Goal: Information Seeking & Learning: Learn about a topic

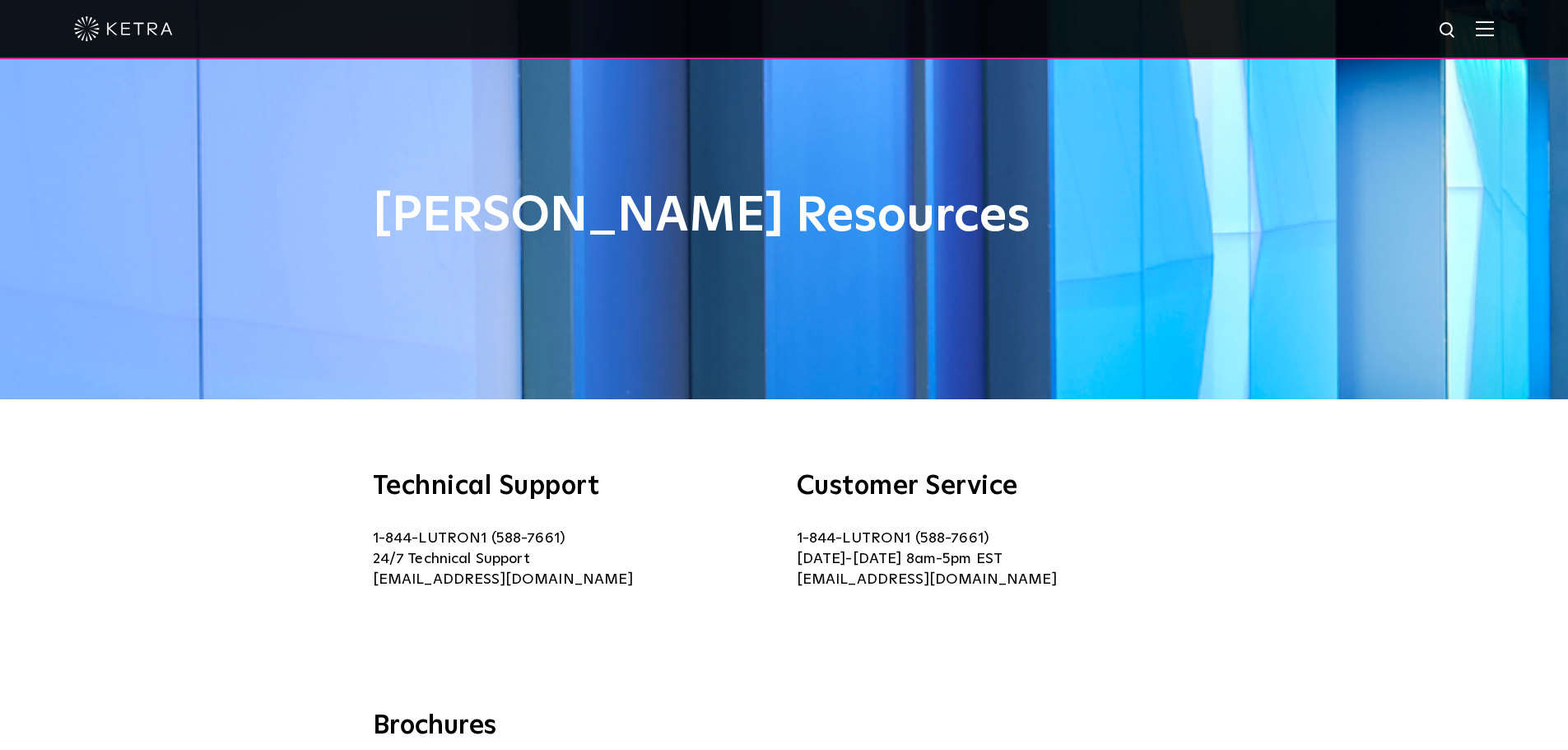
click at [1508, 29] on div at bounding box center [784, 29] width 1568 height 59
click at [1488, 34] on img at bounding box center [1485, 28] width 19 height 16
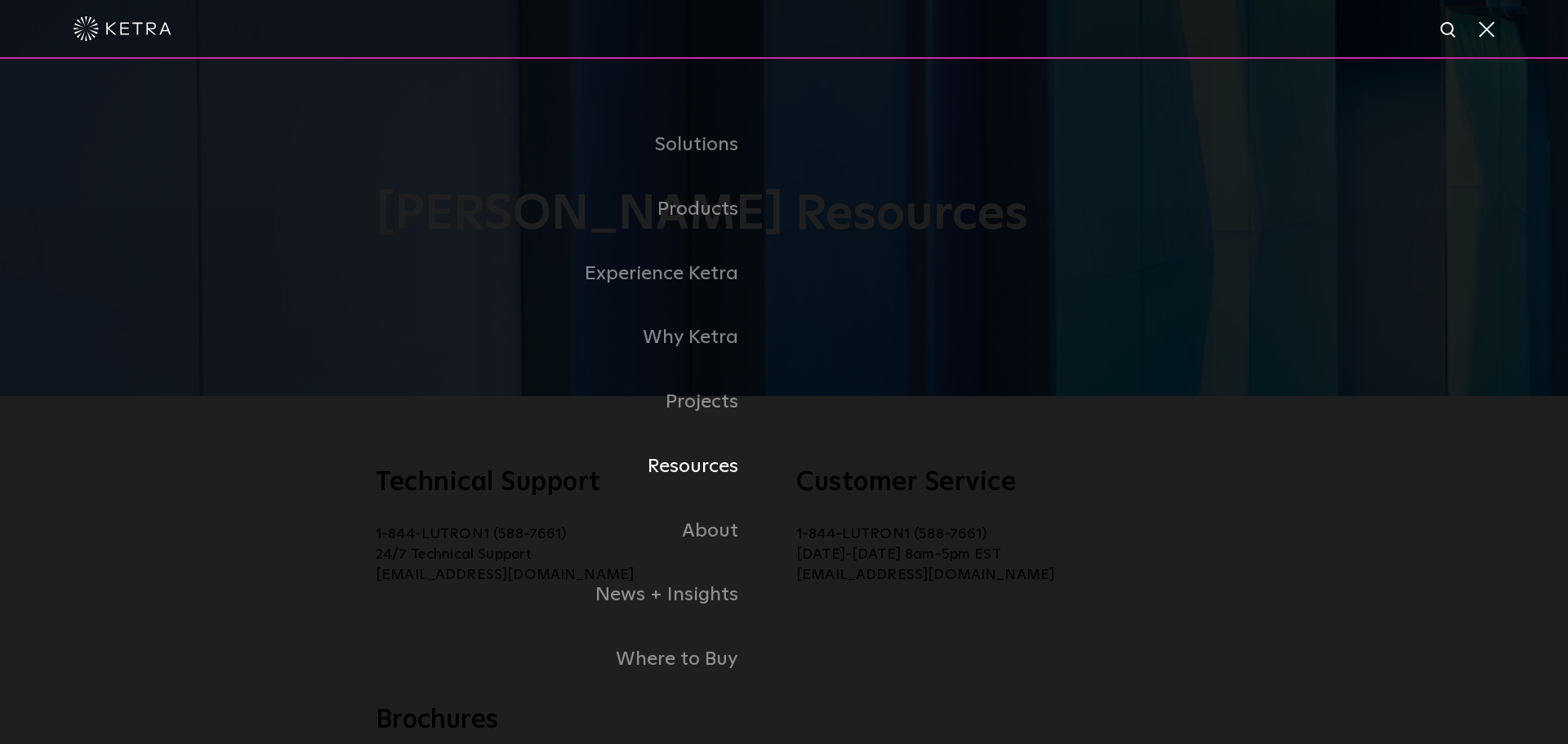
click at [693, 468] on link "Resources" at bounding box center [510, 466] width 547 height 64
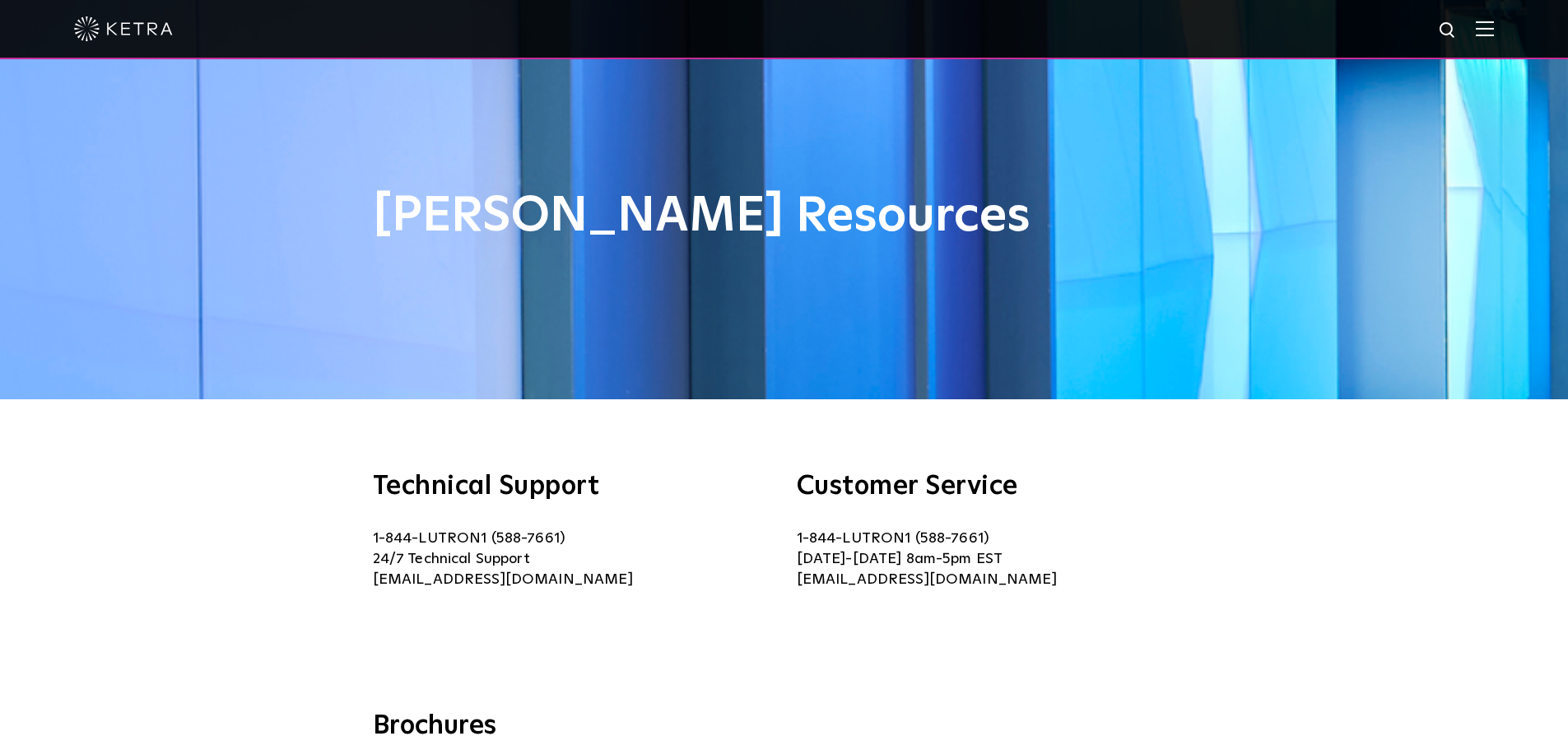
click at [1455, 30] on img at bounding box center [1448, 30] width 20 height 20
type input "demos"
click at [1396, 19] on button "Search" at bounding box center [1407, 30] width 24 height 24
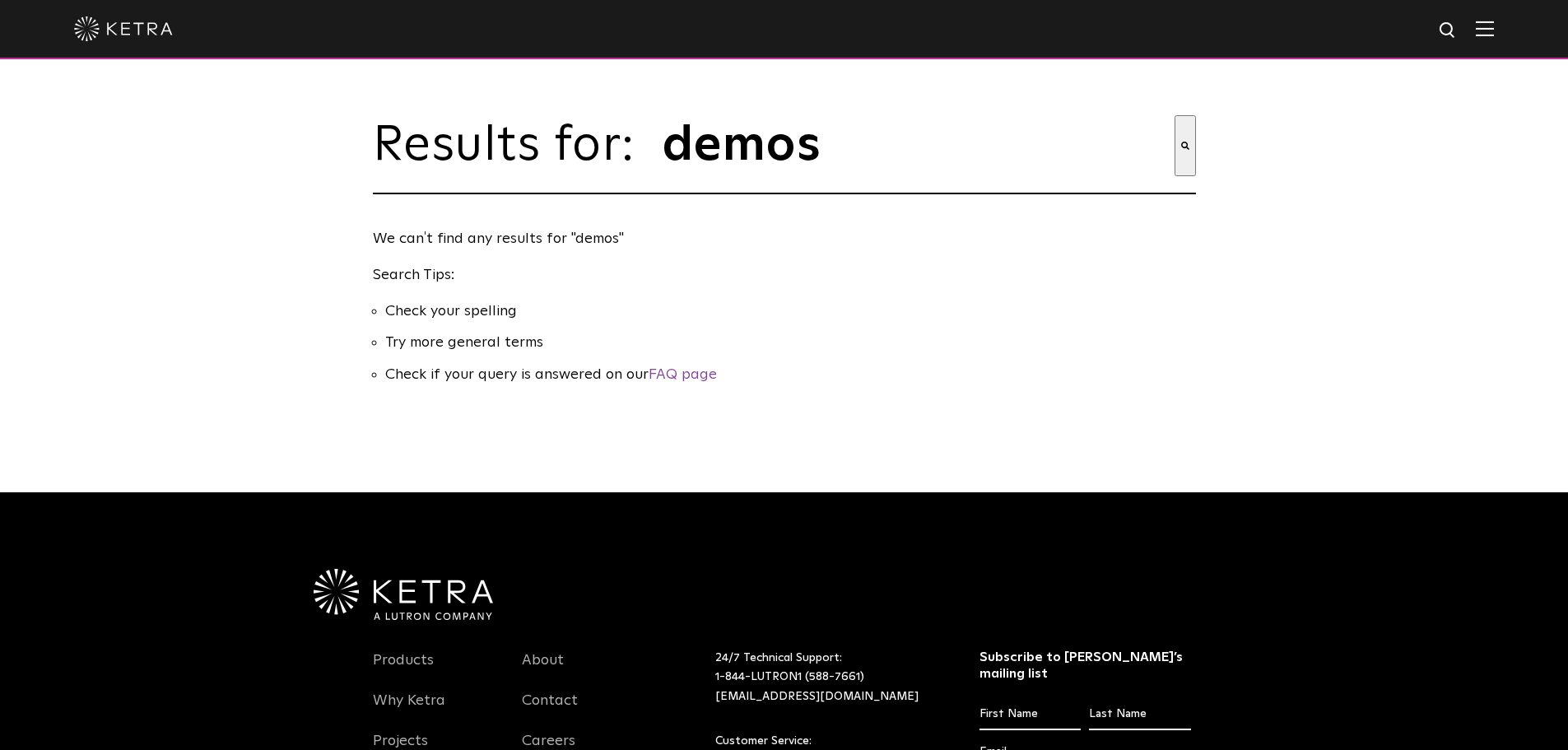
click at [867, 156] on input "demos" at bounding box center [918, 146] width 513 height 61
type input "d"
type input "tech kits"
click at [1174, 115] on button "Search" at bounding box center [1184, 146] width 21 height 61
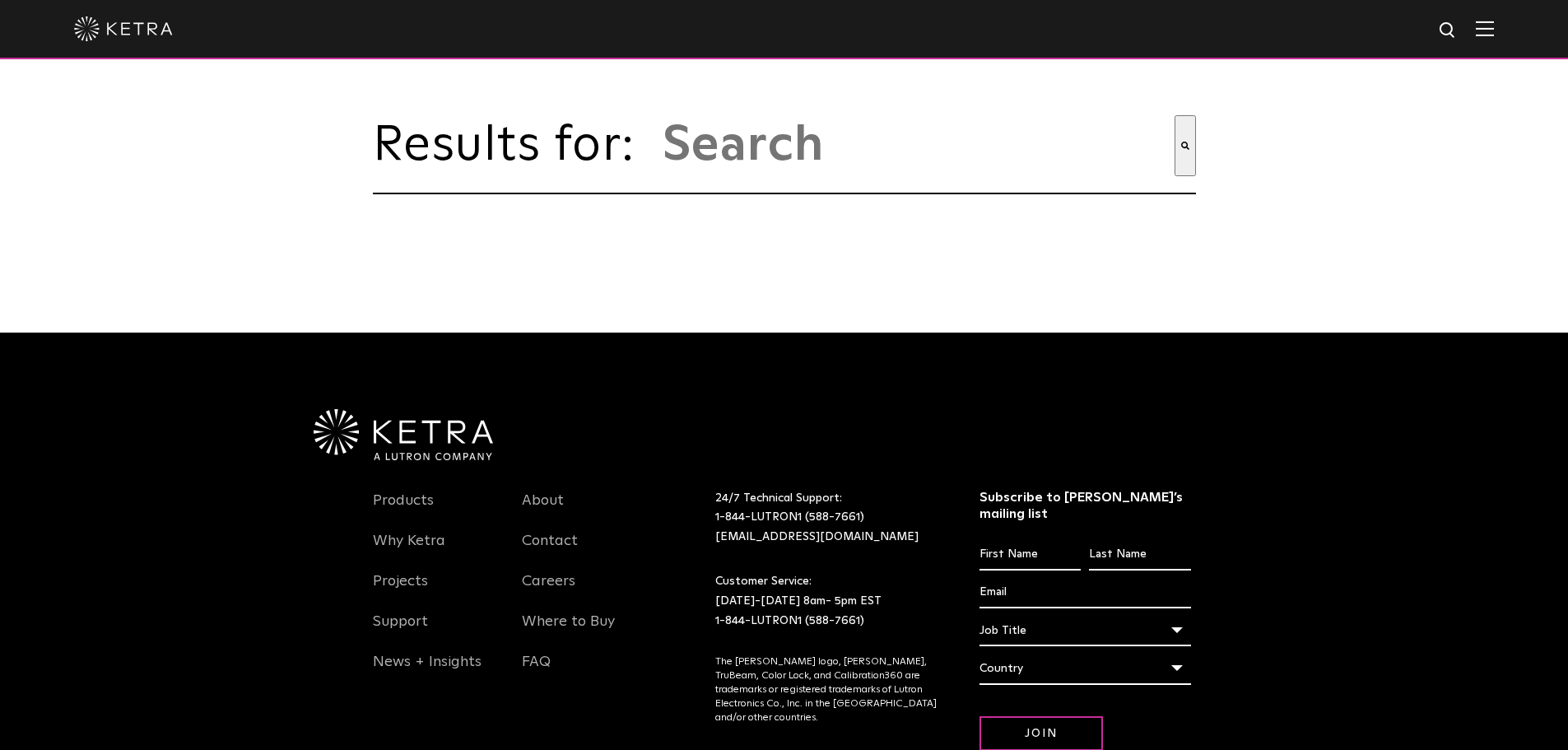
click at [925, 150] on input "This is a search field with an auto-suggest feature attached." at bounding box center [918, 146] width 513 height 61
type input "kits"
click at [1174, 115] on button "Search" at bounding box center [1184, 146] width 21 height 61
click at [1489, 20] on div at bounding box center [783, 29] width 1419 height 57
click at [1494, 30] on img at bounding box center [1485, 28] width 19 height 16
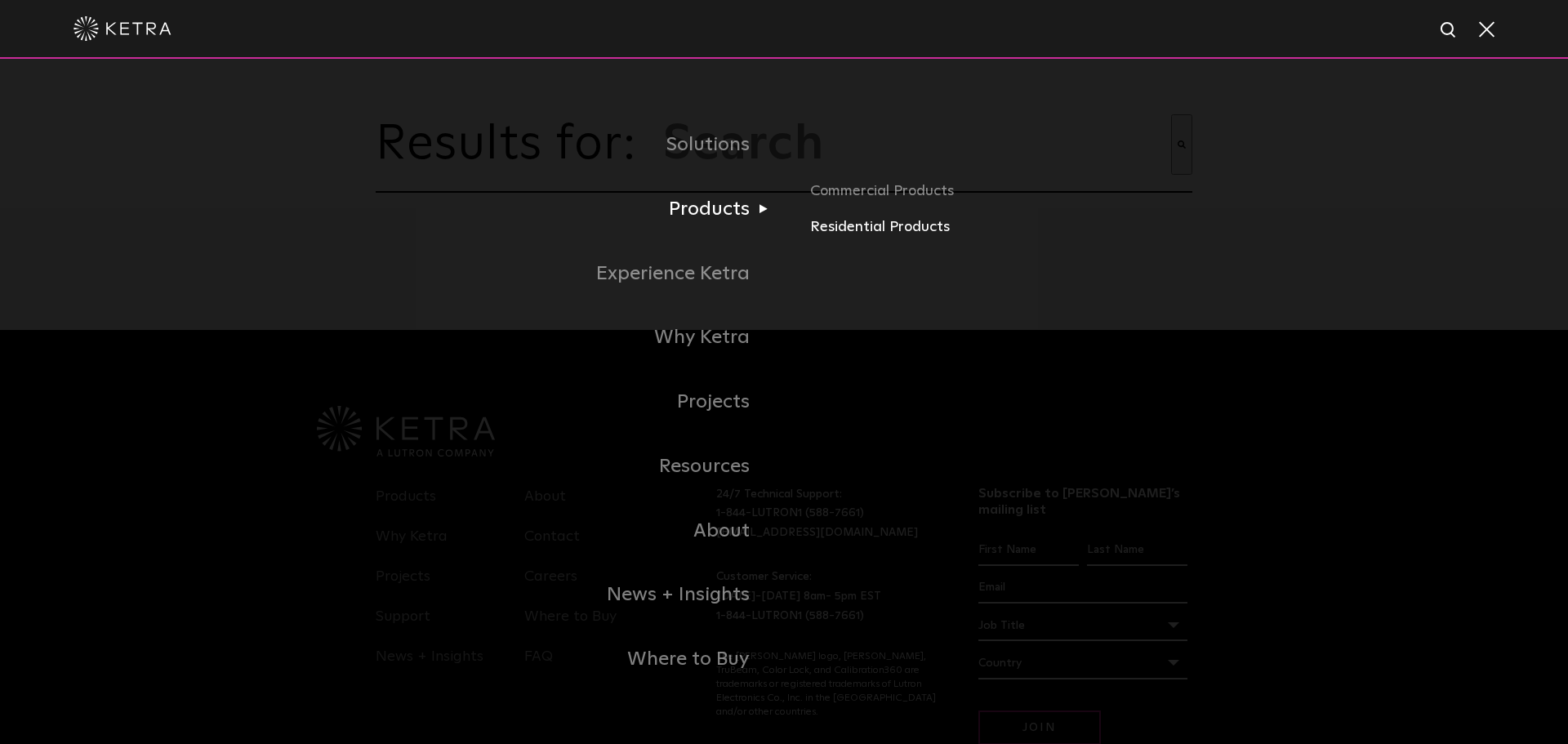
click at [907, 225] on link "Residential Products" at bounding box center [1001, 227] width 382 height 23
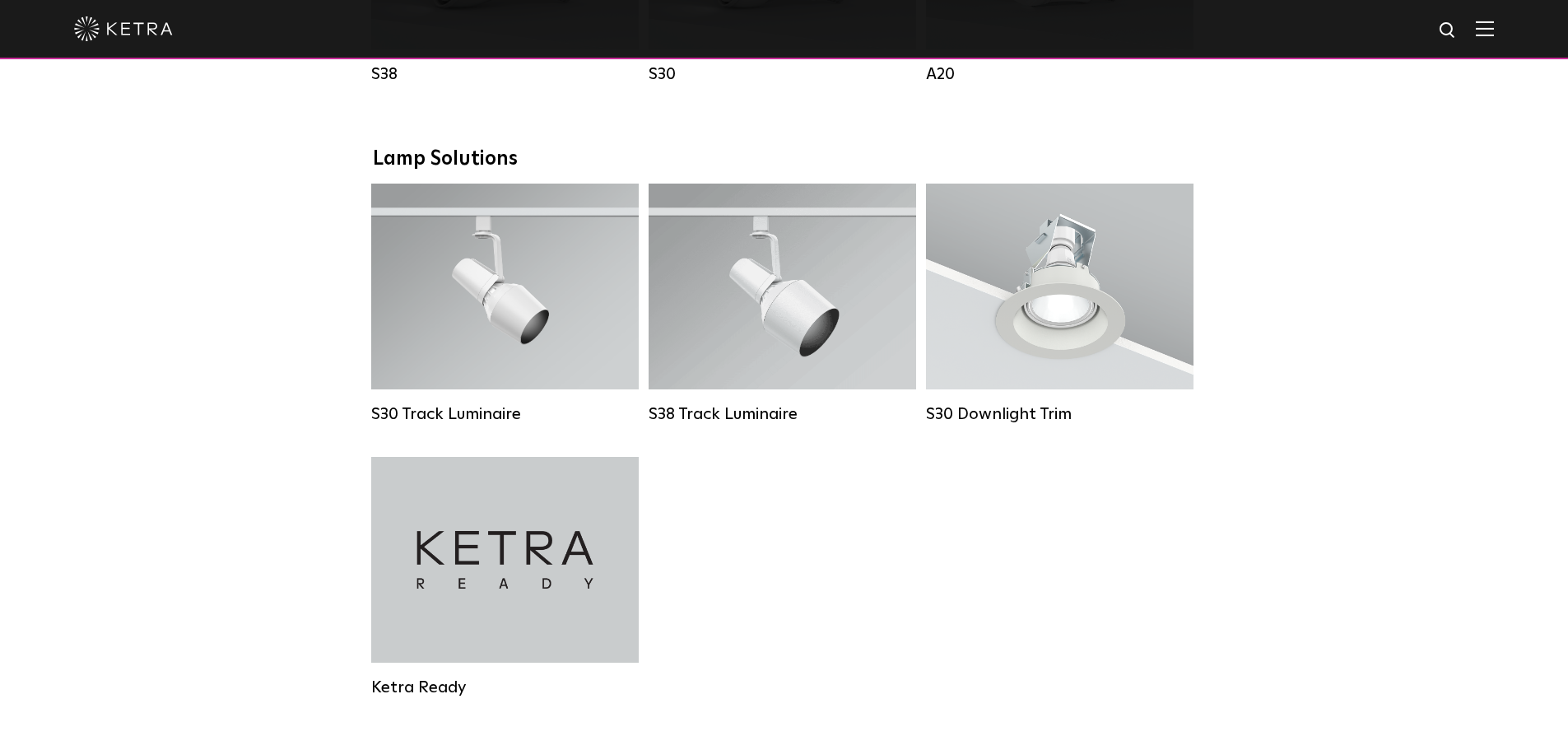
scroll to position [329, 0]
